Goal: Check status

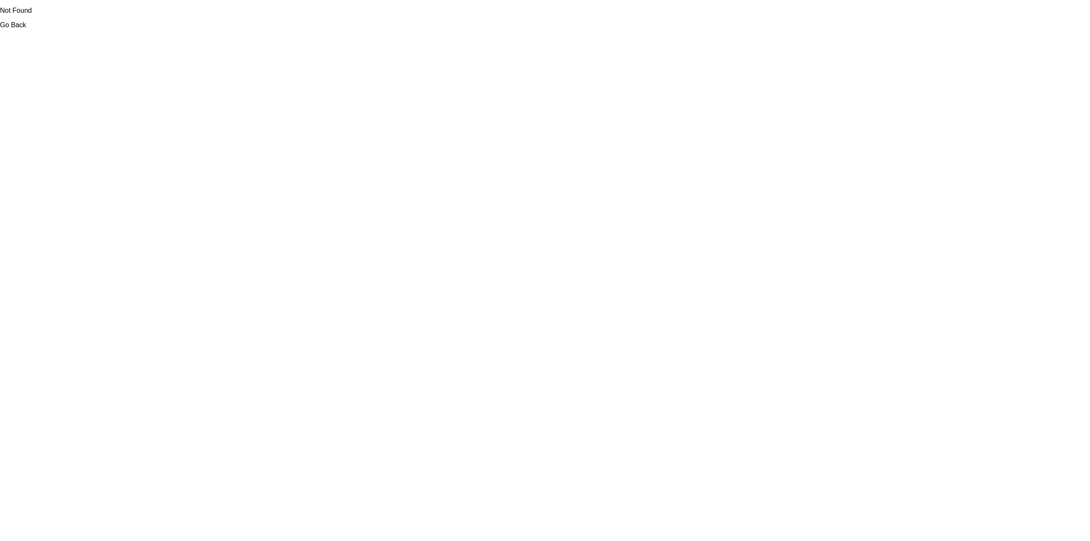
click at [26, 11] on p "Not Found" at bounding box center [545, 11] width 1090 height 8
